Goal: Information Seeking & Learning: Find specific fact

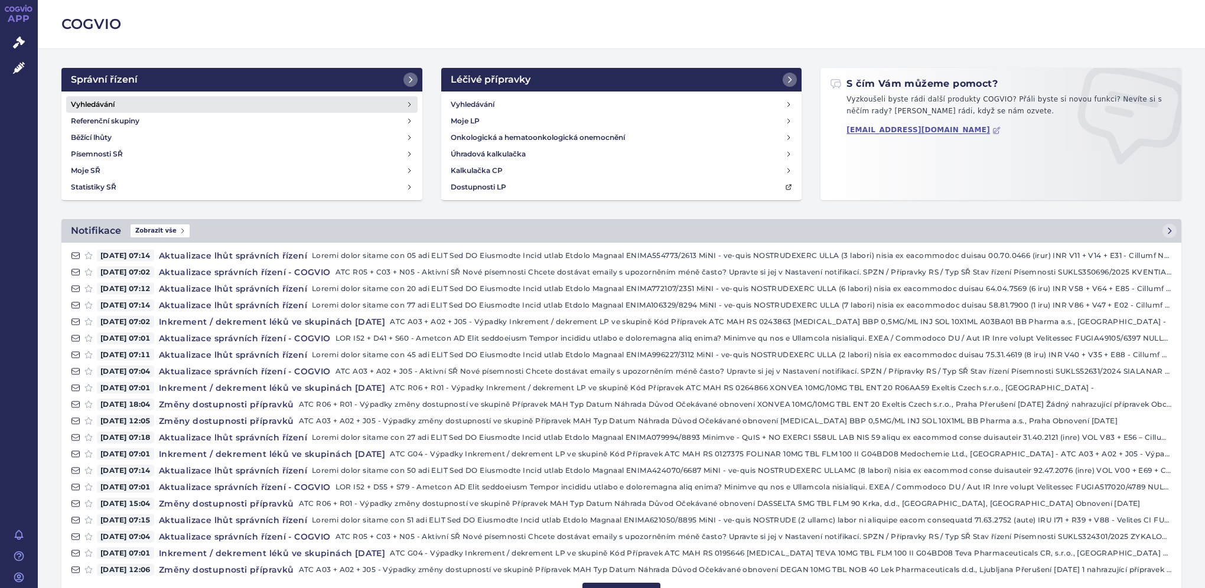
click at [180, 100] on link "Vyhledávání" at bounding box center [241, 104] width 351 height 17
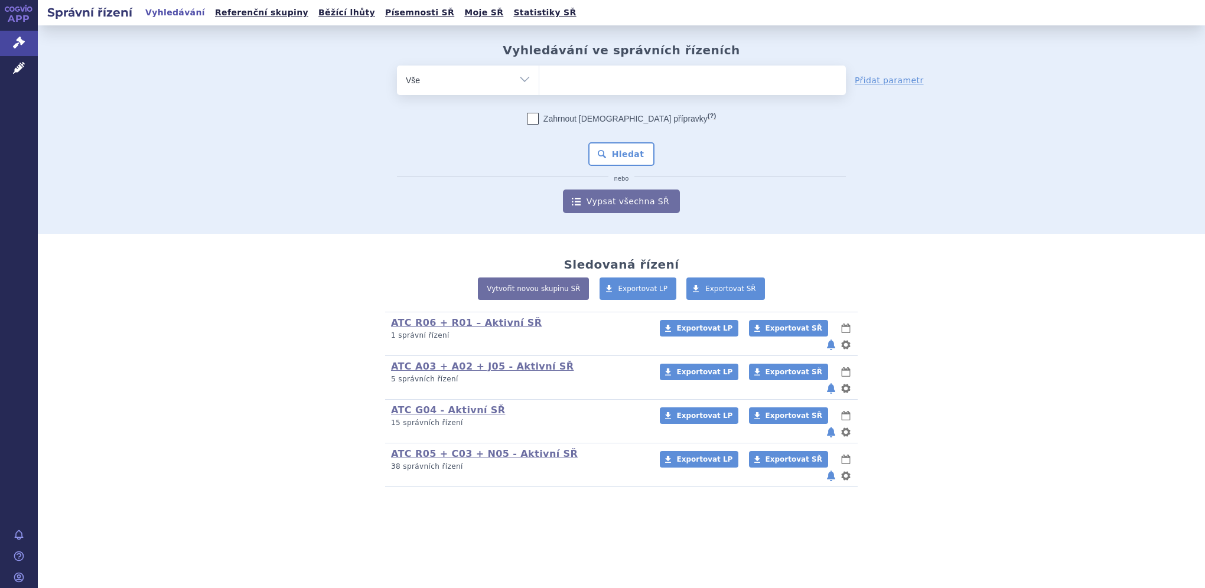
click at [598, 73] on ul at bounding box center [692, 78] width 307 height 25
click at [539, 73] on select at bounding box center [539, 80] width 1 height 30
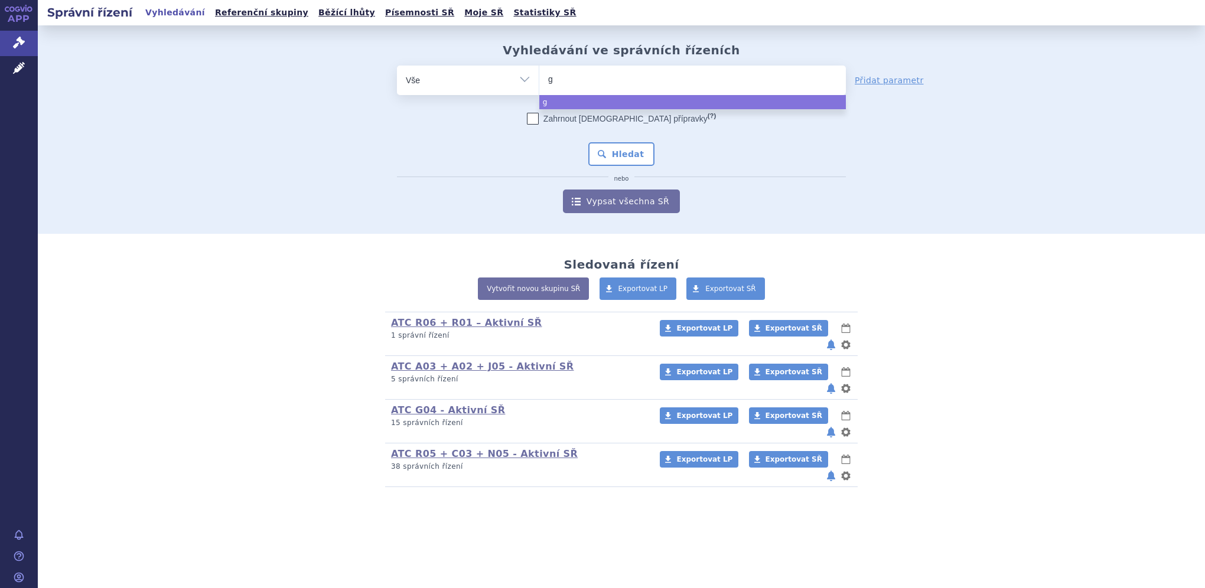
type input "ga"
type input "gad"
type input "gadot"
type input "gadote"
type input "gadoter"
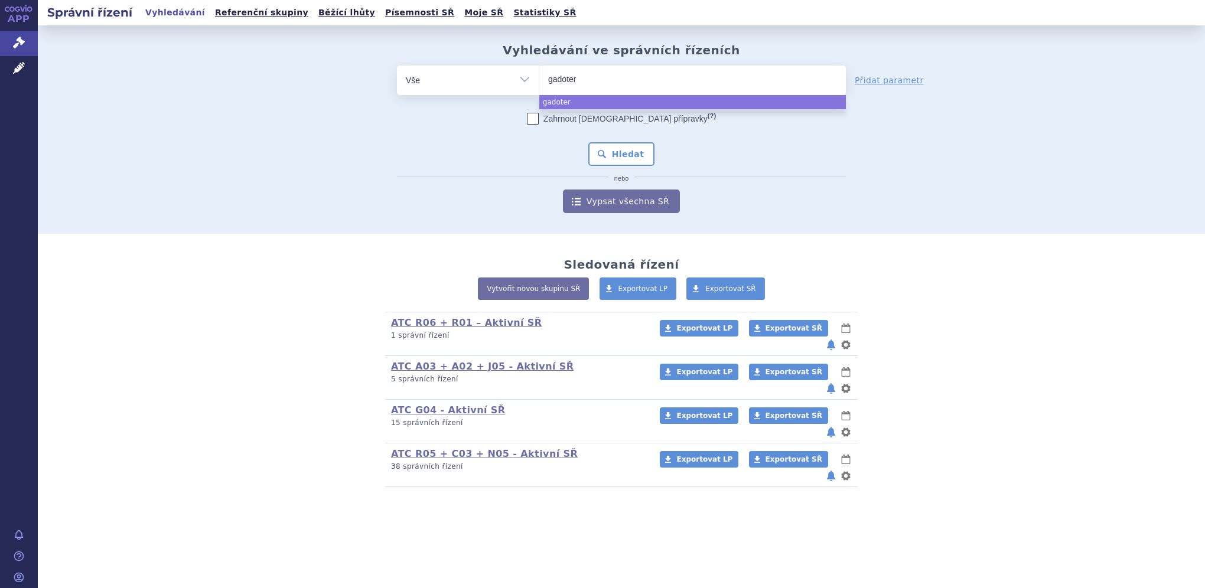
type input "gadoteri"
type input "gadoteric"
select select "gadoteric"
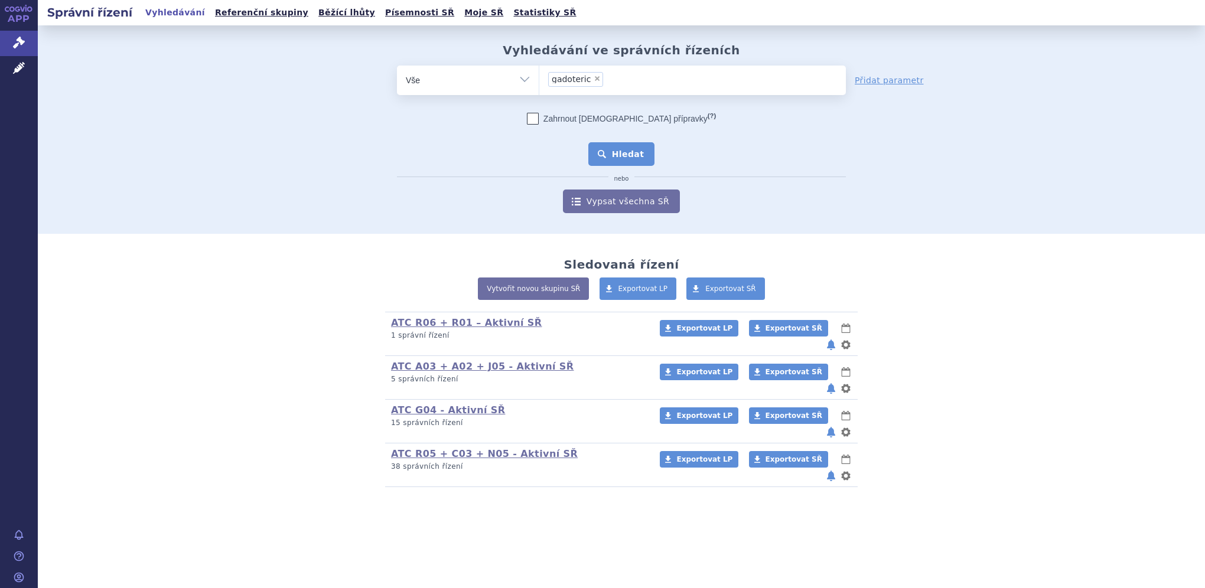
click at [612, 144] on button "Hledat" at bounding box center [621, 154] width 67 height 24
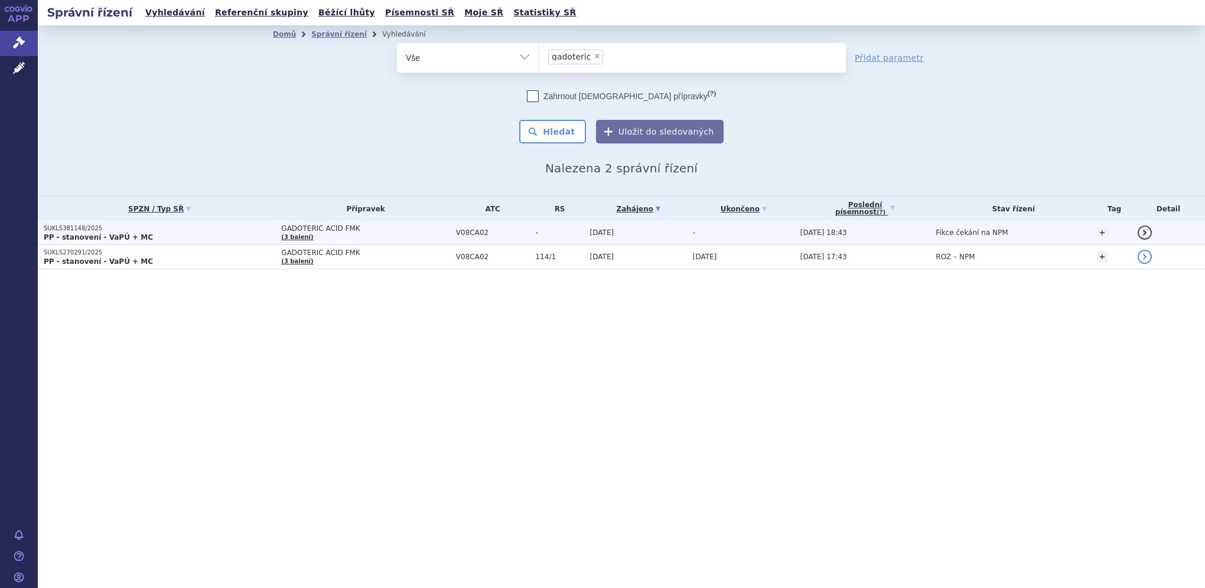
click at [129, 229] on p "SUKLS381148/2025" at bounding box center [160, 228] width 232 height 8
click at [636, 235] on td "[DATE]" at bounding box center [635, 233] width 103 height 24
